Goal: Task Accomplishment & Management: Manage account settings

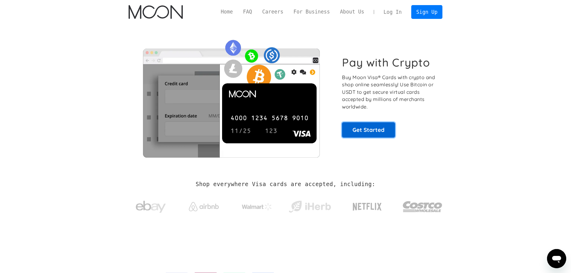
click at [318, 134] on link "Get Started" at bounding box center [368, 129] width 53 height 15
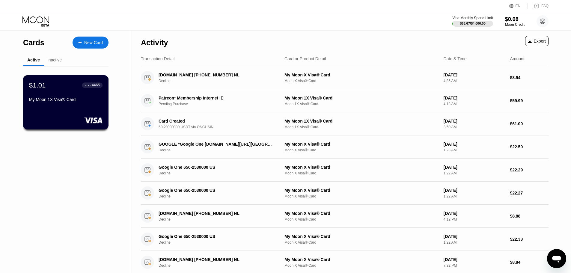
click at [63, 100] on div "My Moon 1X Visa® Card" at bounding box center [65, 99] width 73 height 5
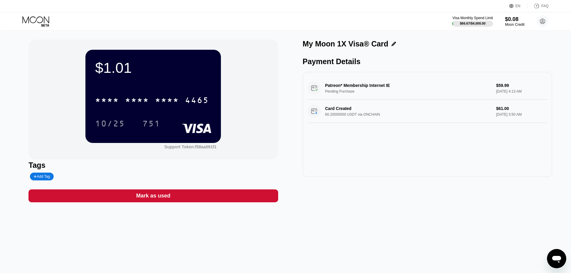
click at [343, 111] on div "Card Created 60.20000000 USDT via ONCHAIN $61.00 Aug 21, 2025 3:50 AM" at bounding box center [428, 111] width 240 height 23
